Goal: Task Accomplishment & Management: Manage account settings

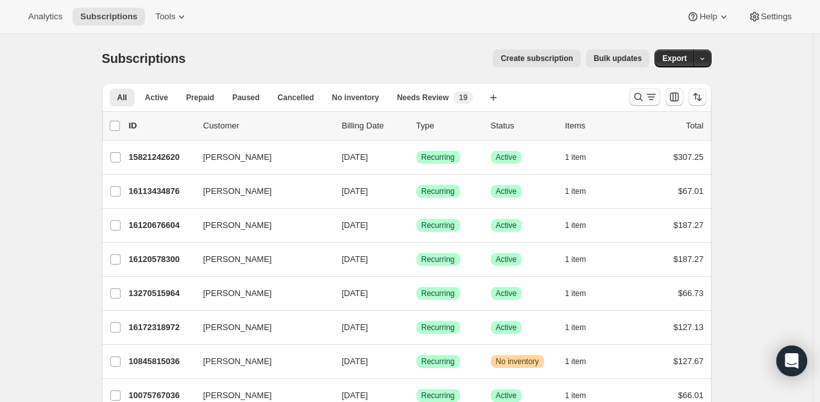
click at [641, 98] on icon "Search and filter results" at bounding box center [638, 97] width 13 height 13
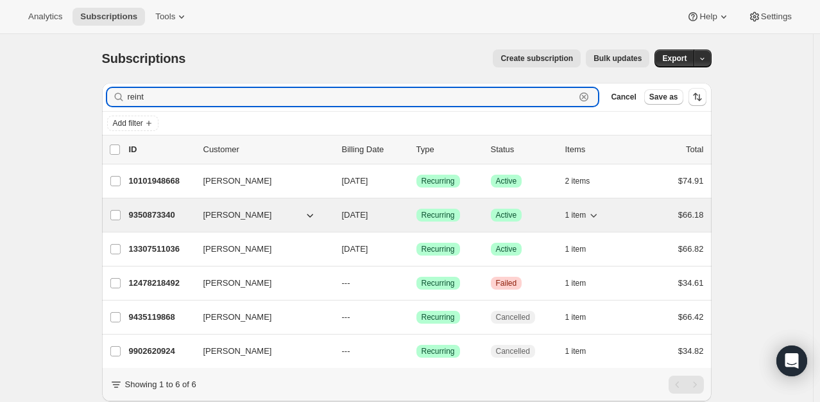
type input "reint"
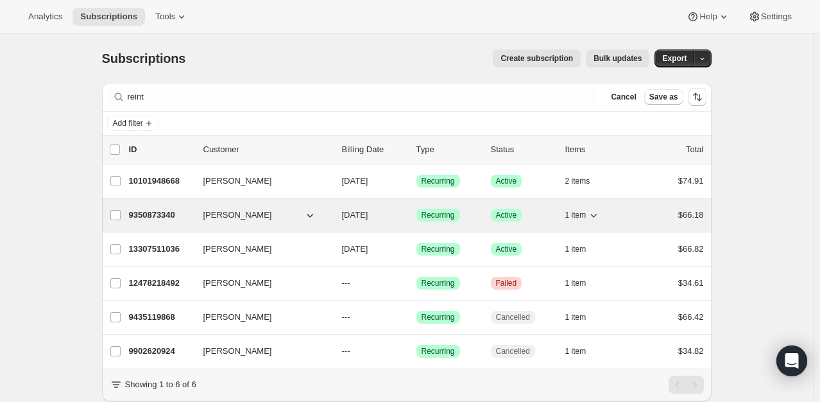
click at [151, 220] on p "9350873340" at bounding box center [161, 215] width 64 height 13
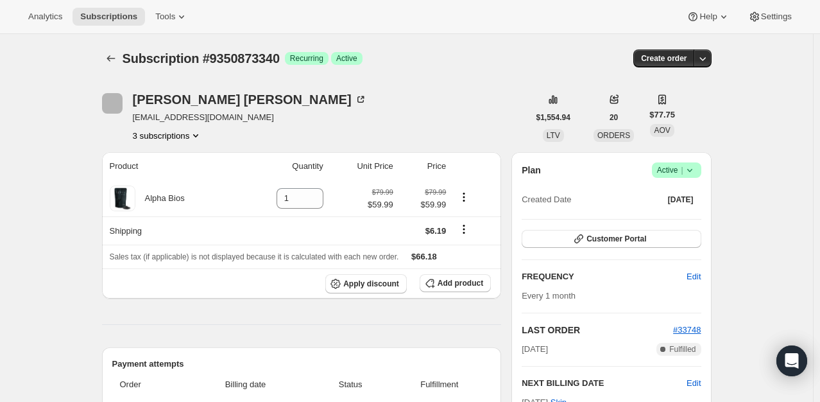
click at [677, 171] on span "Active |" at bounding box center [676, 170] width 39 height 13
click at [684, 191] on span "Pause subscription" at bounding box center [679, 195] width 71 height 10
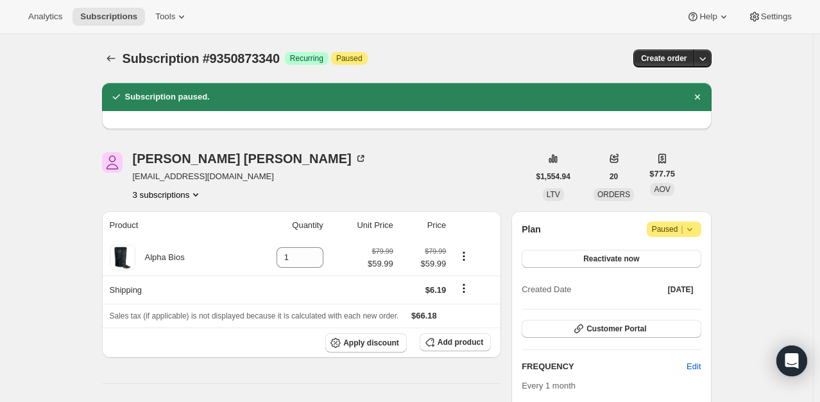
click at [116, 58] on icon "Subscriptions" at bounding box center [111, 58] width 13 height 13
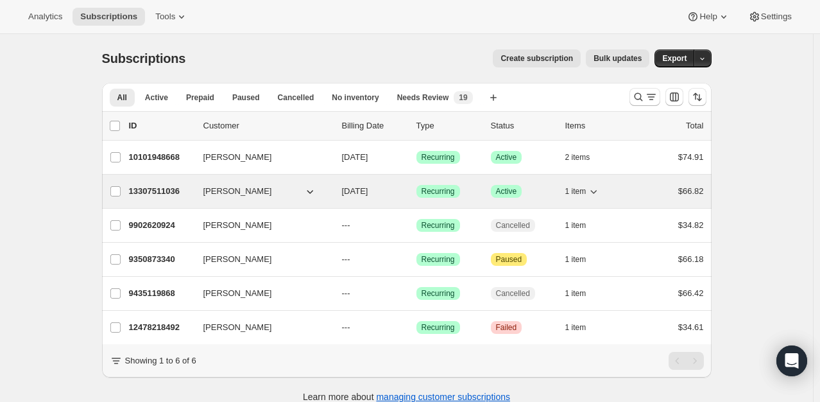
click at [157, 198] on div "13307511036 [PERSON_NAME] [DATE] Success Recurring Success Active 1 item $66.82" at bounding box center [416, 191] width 575 height 18
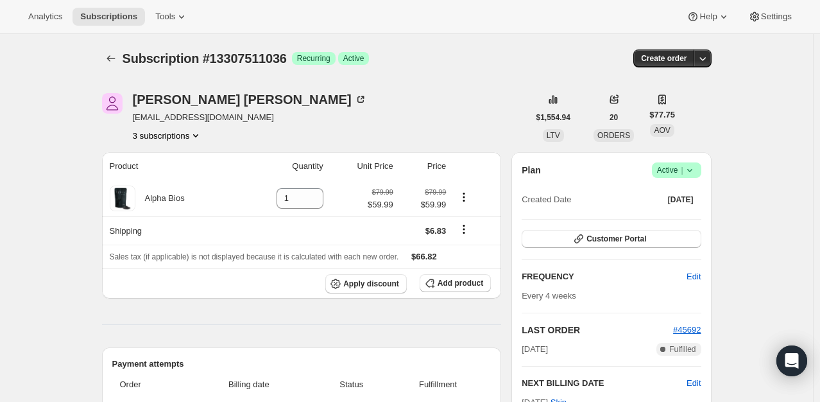
click at [693, 175] on icon at bounding box center [690, 170] width 13 height 13
click at [688, 196] on span "Pause subscription" at bounding box center [679, 195] width 71 height 10
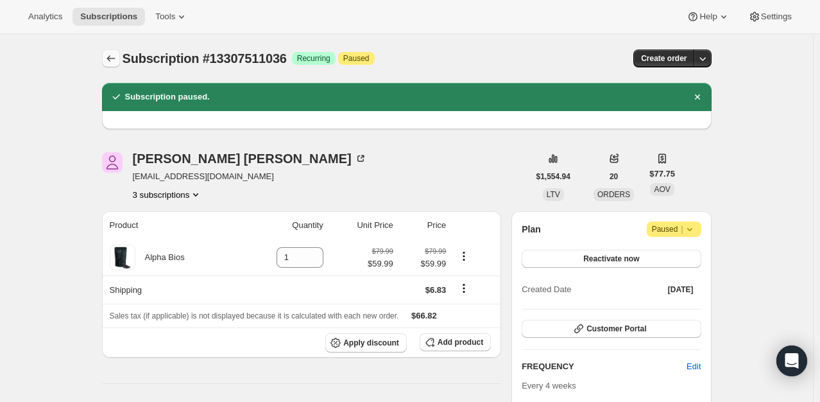
click at [116, 60] on icon "Subscriptions" at bounding box center [111, 58] width 13 height 13
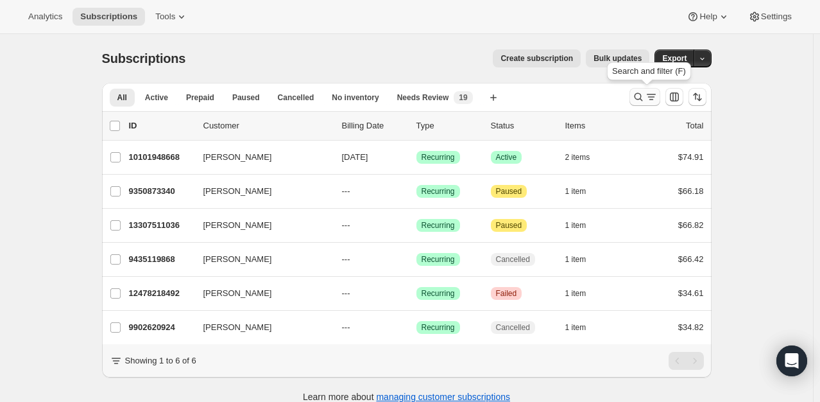
click at [651, 99] on icon "Search and filter results" at bounding box center [651, 97] width 13 height 13
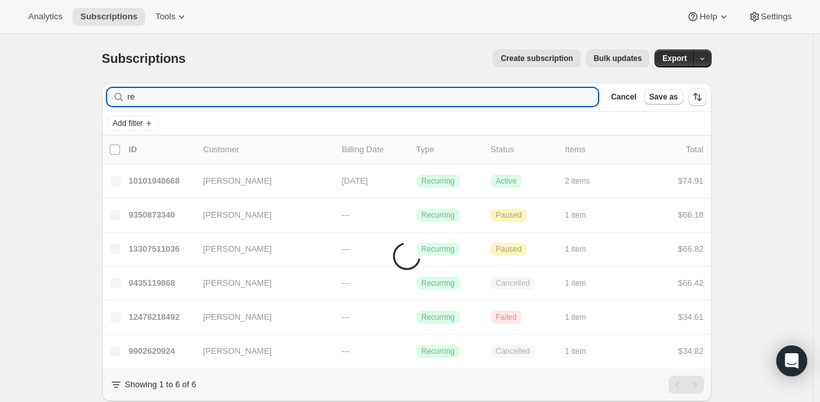
type input "r"
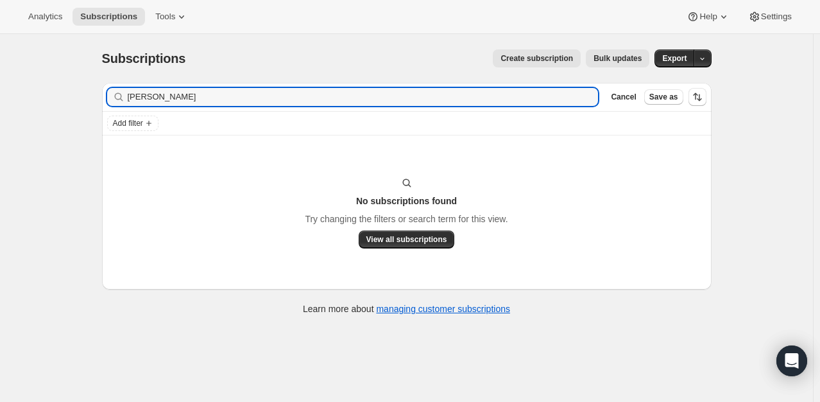
type input "[PERSON_NAME]"
drag, startPoint x: 182, startPoint y: 104, endPoint x: 94, endPoint y: 103, distance: 88.6
click at [94, 103] on div "Subscriptions. This page is ready Subscriptions Create subscription Bulk update…" at bounding box center [407, 181] width 641 height 294
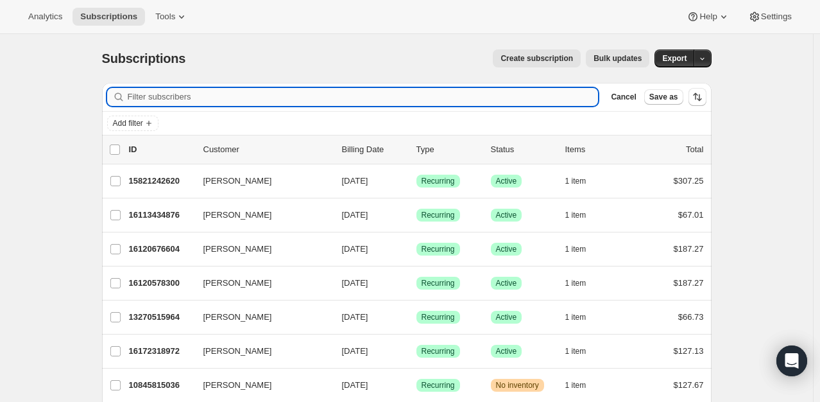
drag, startPoint x: 128, startPoint y: 97, endPoint x: 377, endPoint y: 93, distance: 249.1
click at [377, 93] on input "Filter subscribers" at bounding box center [363, 97] width 471 height 18
drag, startPoint x: 225, startPoint y: 107, endPoint x: 207, endPoint y: 99, distance: 19.0
click at [207, 99] on input "Filter subscribers" at bounding box center [363, 97] width 471 height 18
paste input "[EMAIL_ADDRESS][DOMAIN_NAME]>"
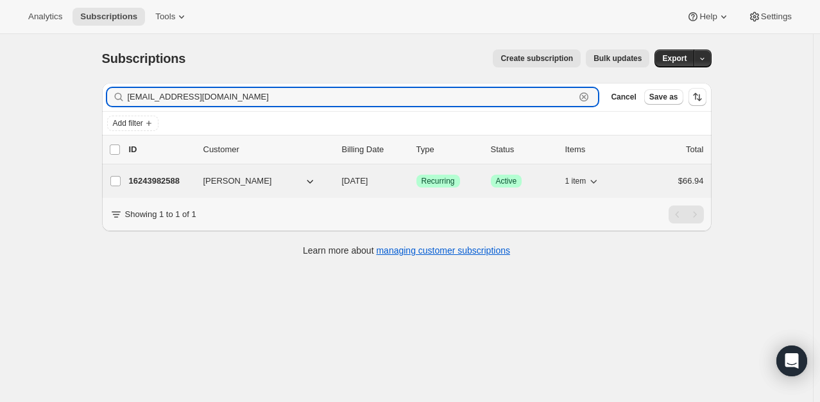
type input "[EMAIL_ADDRESS][DOMAIN_NAME]"
click at [145, 176] on p "16243982588" at bounding box center [161, 181] width 64 height 13
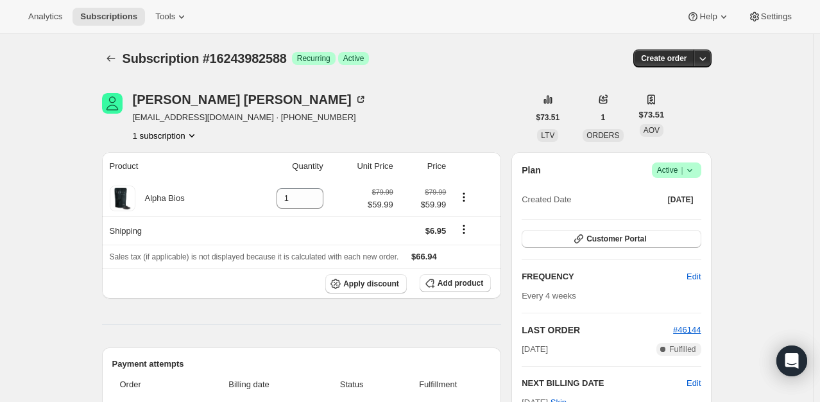
click at [680, 168] on span "Active |" at bounding box center [676, 170] width 39 height 13
click at [677, 214] on span "Cancel subscription" at bounding box center [680, 217] width 73 height 10
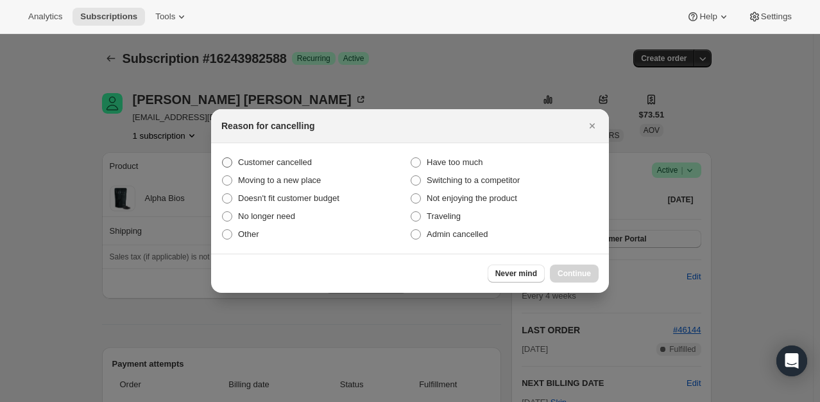
click at [321, 164] on label "Customer cancelled" at bounding box center [315, 162] width 189 height 18
click at [223, 158] on input "Customer cancelled" at bounding box center [222, 157] width 1 height 1
radio input "true"
click at [571, 272] on span "Continue" at bounding box center [574, 273] width 33 height 10
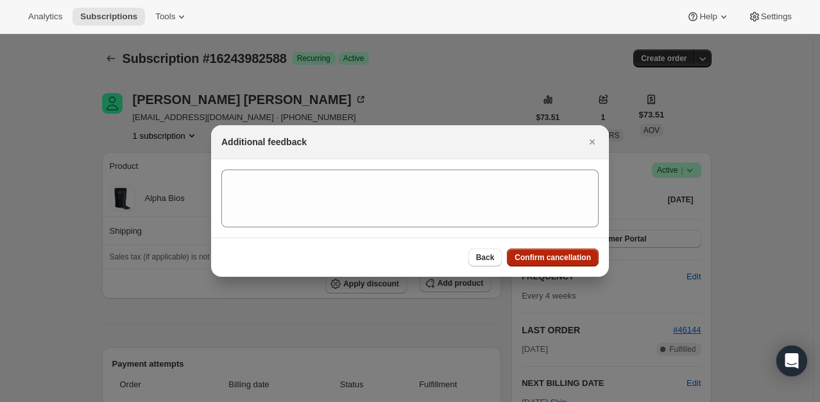
click at [586, 255] on span "Confirm cancellation" at bounding box center [553, 257] width 76 height 10
